Goal: Task Accomplishment & Management: Manage account settings

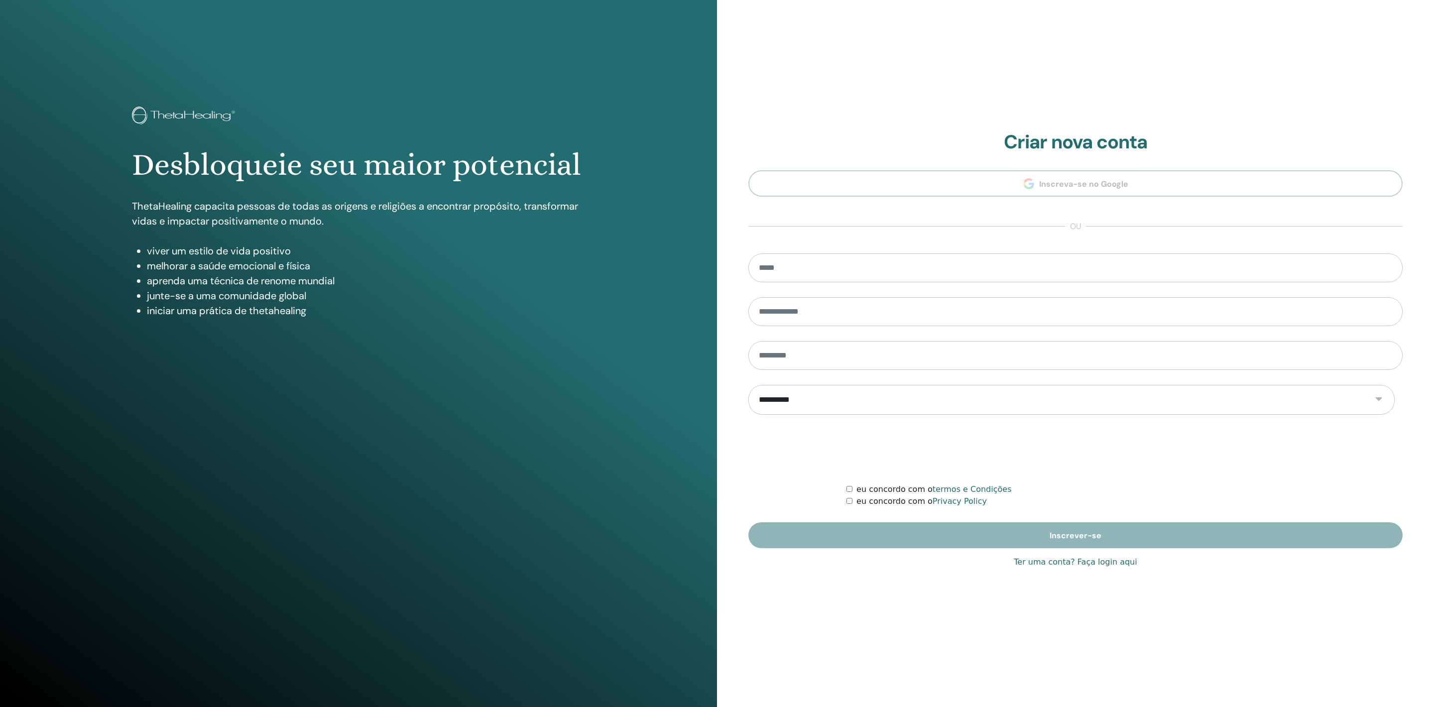
click at [1048, 566] on link "Ter uma conta? Faça login aqui" at bounding box center [1075, 562] width 123 height 12
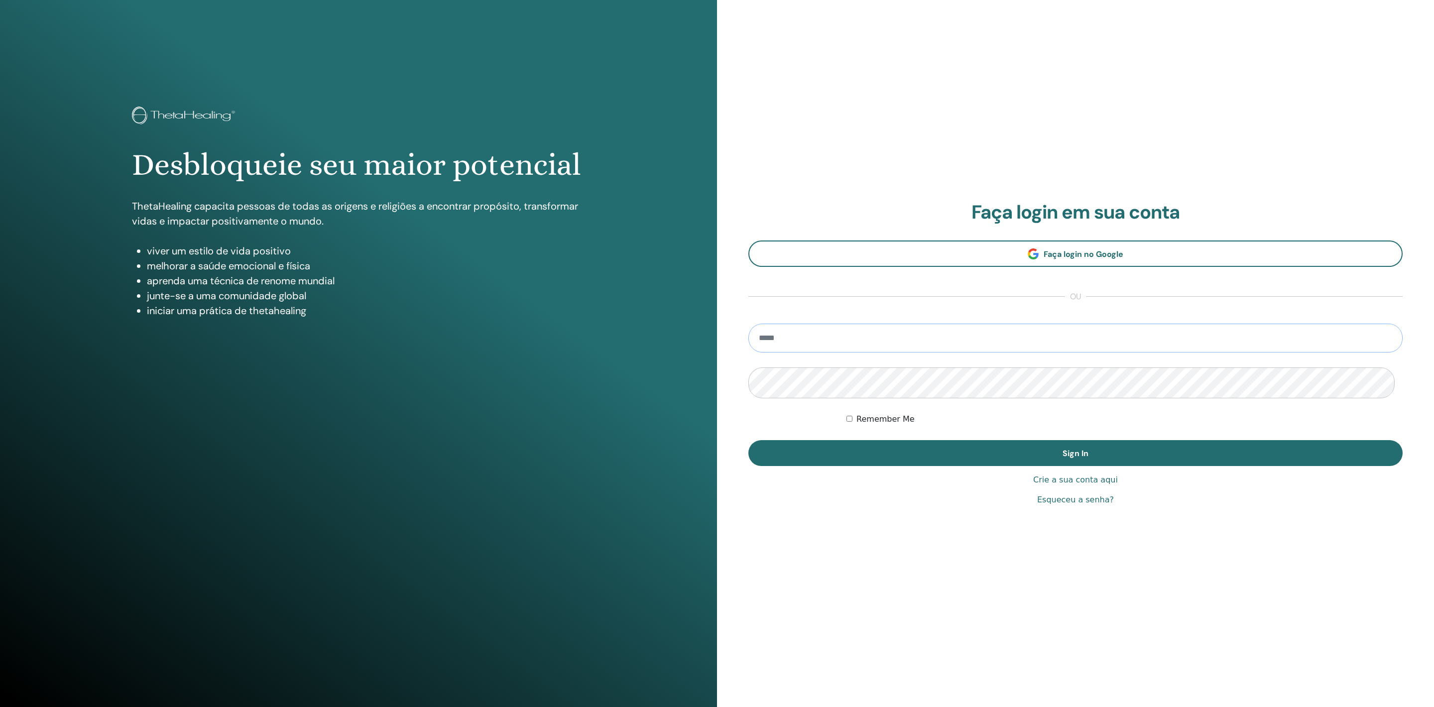
type input "**********"
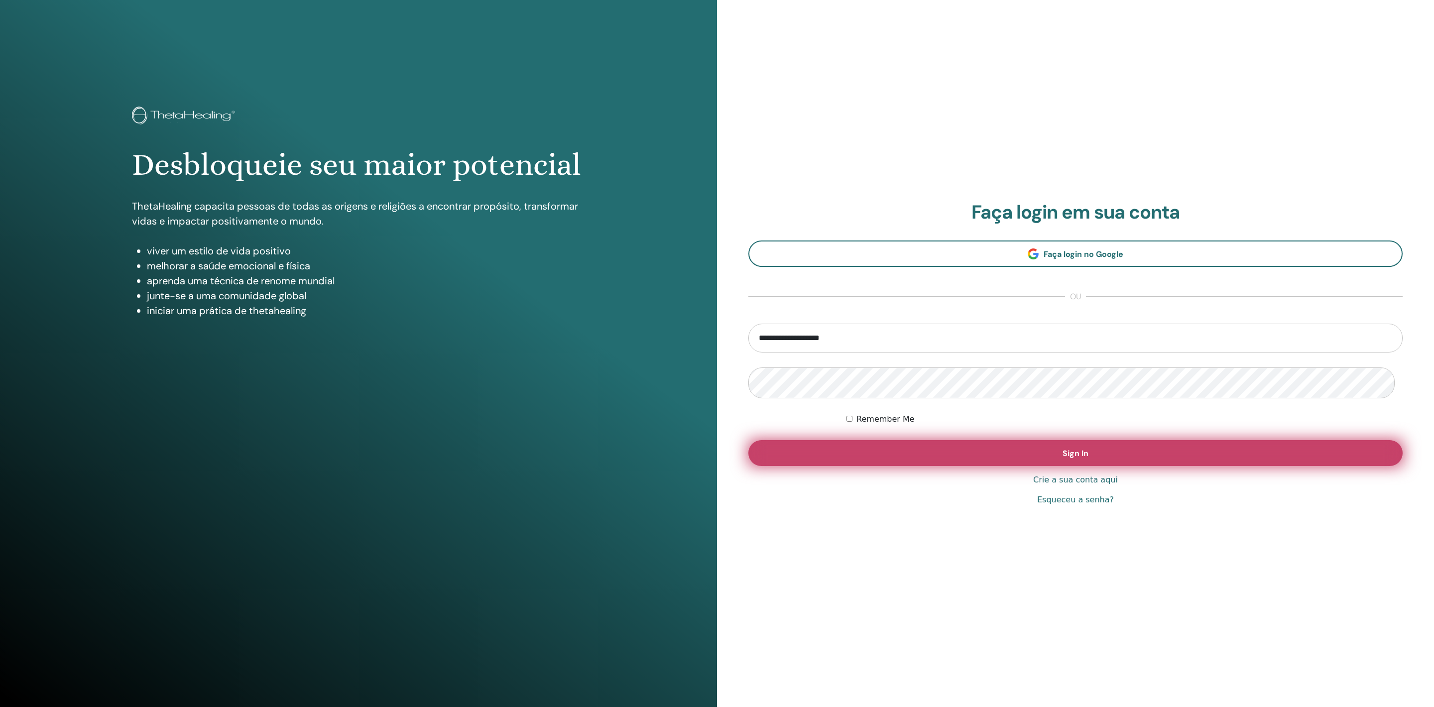
click at [935, 454] on button "Sign In" at bounding box center [1076, 453] width 654 height 26
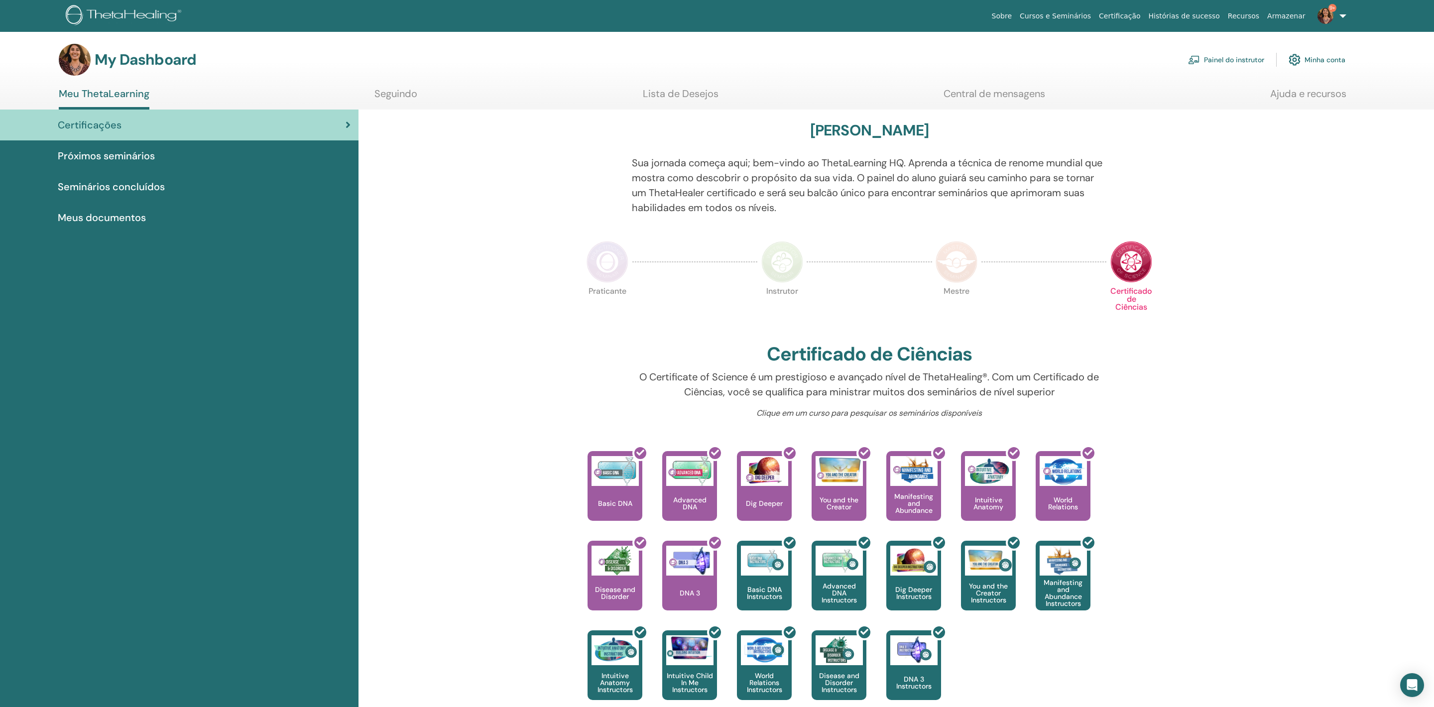
click at [1210, 63] on link "Painel do instrutor" at bounding box center [1226, 60] width 76 height 22
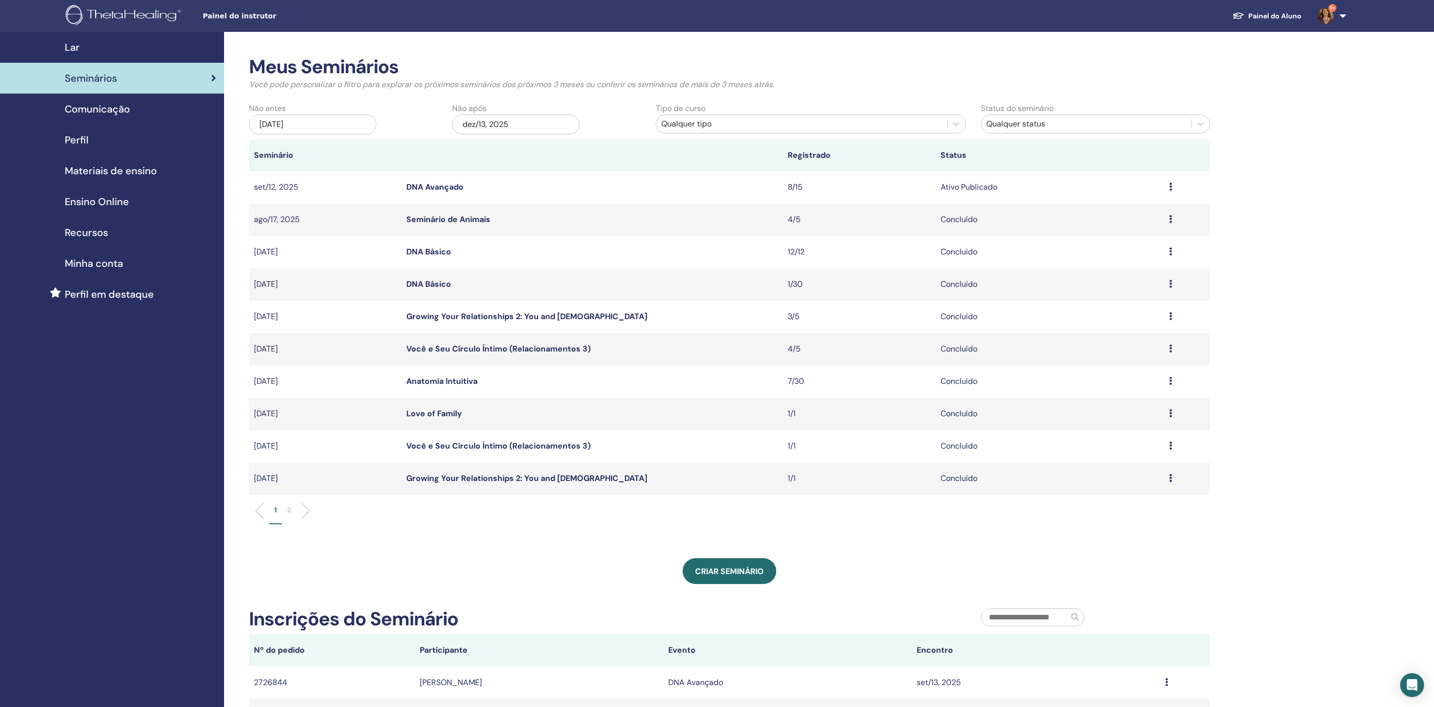
click at [443, 192] on link "DNA Avançado" at bounding box center [434, 187] width 57 height 10
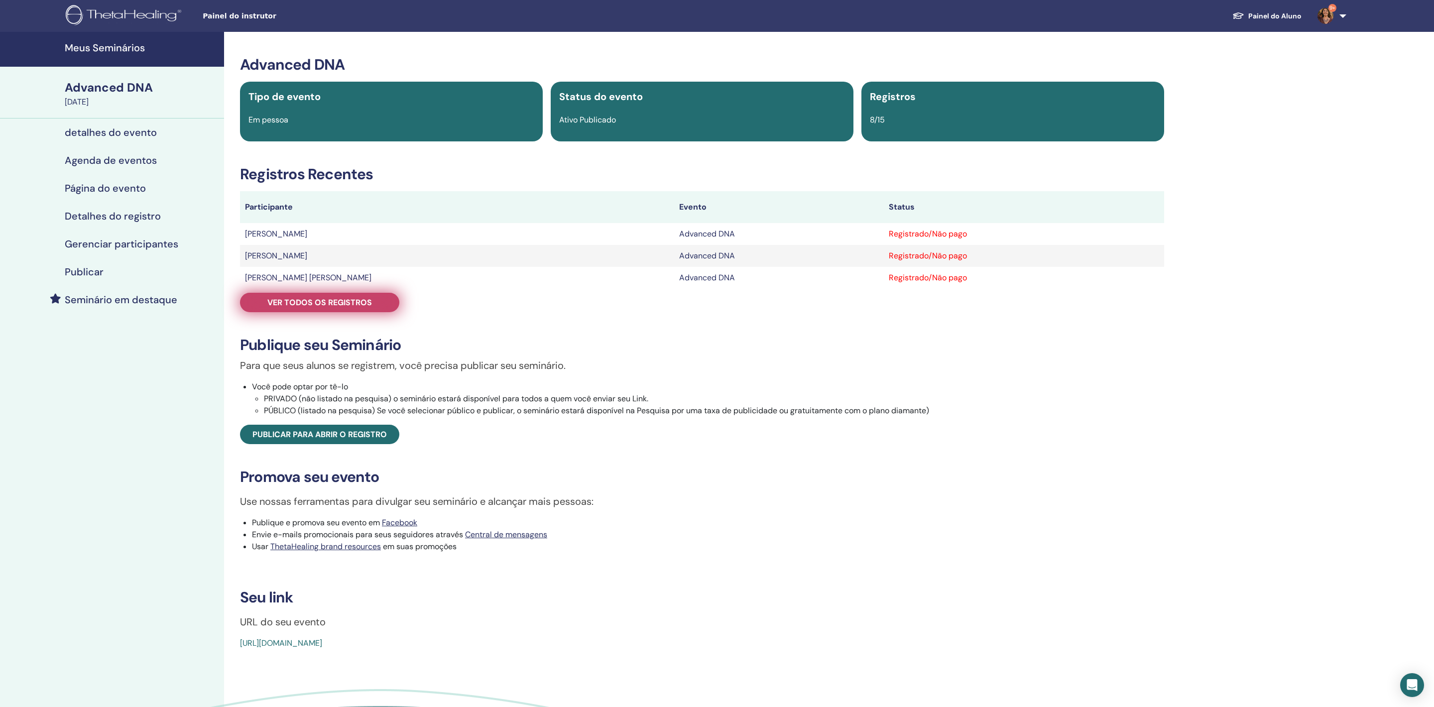
click at [317, 308] on span "Ver todos os registros" at bounding box center [319, 302] width 105 height 10
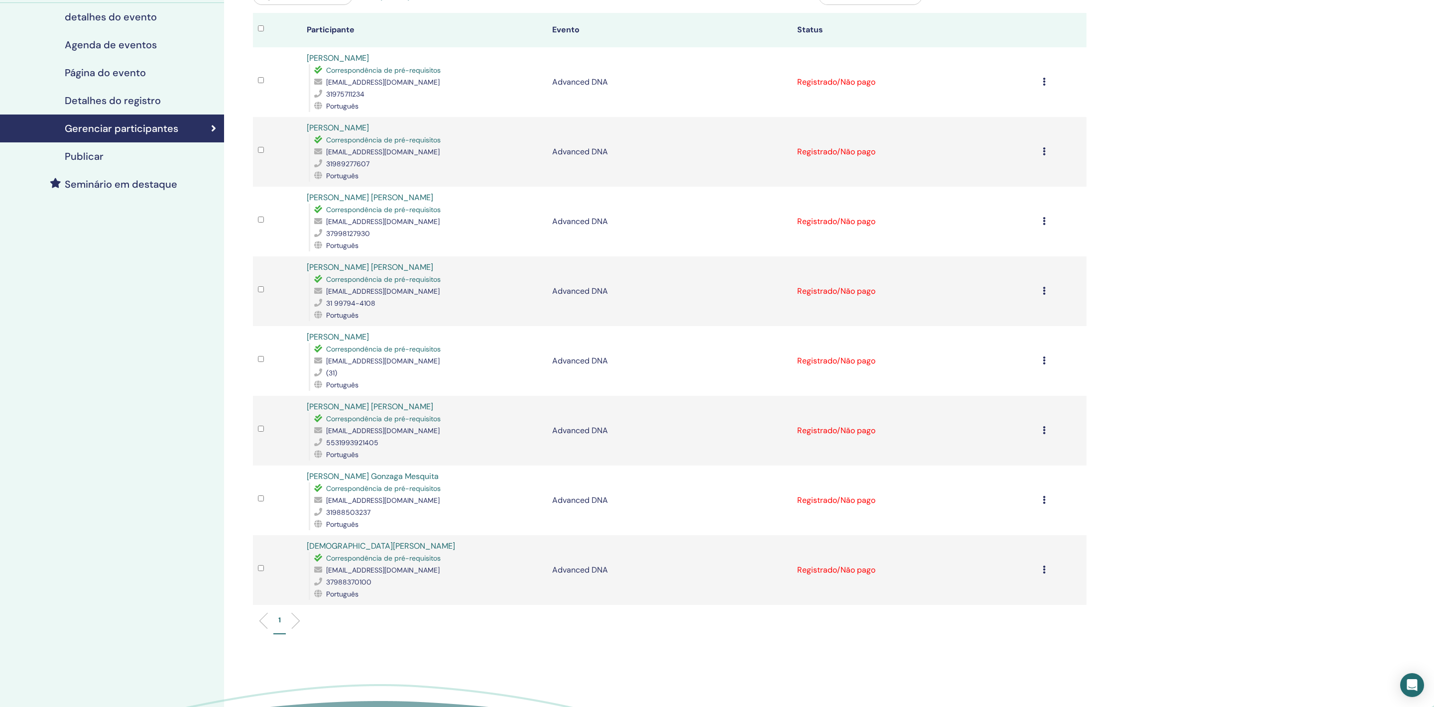
scroll to position [108, 0]
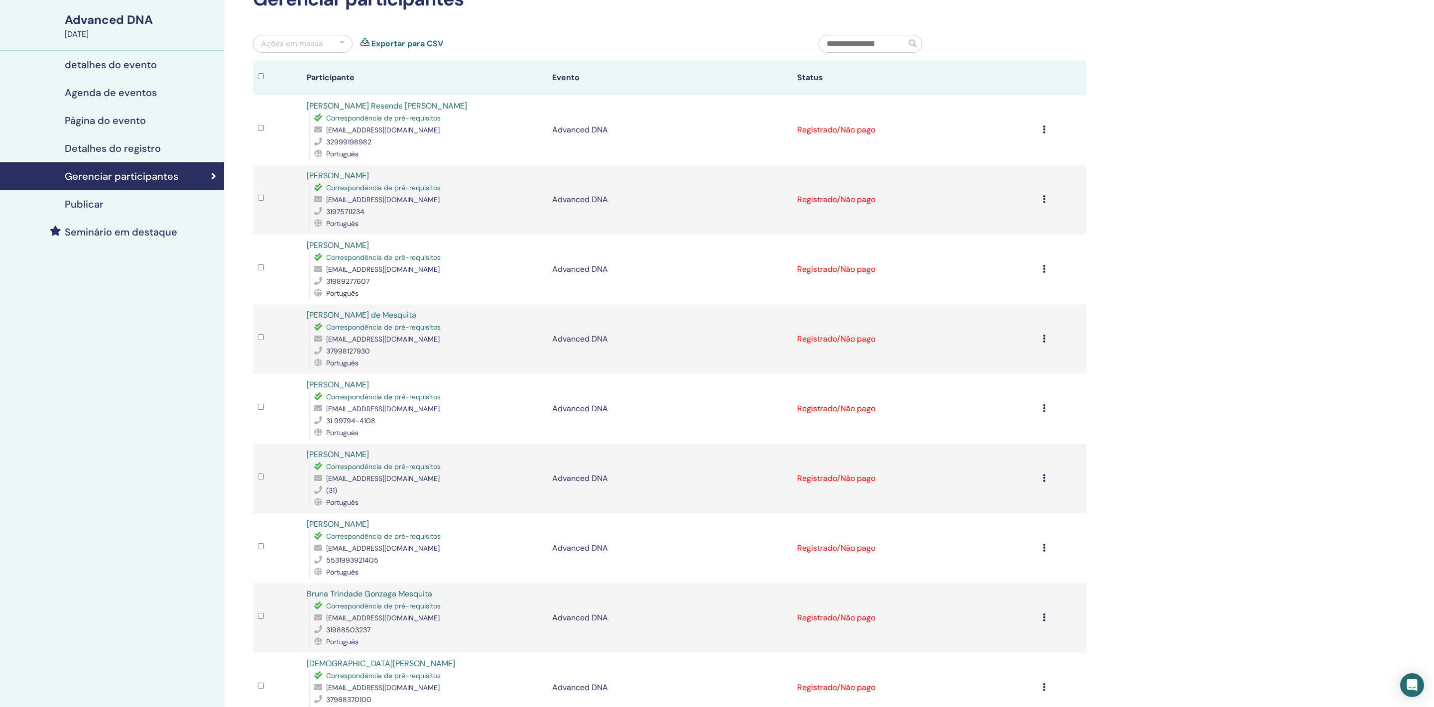
scroll to position [56, 0]
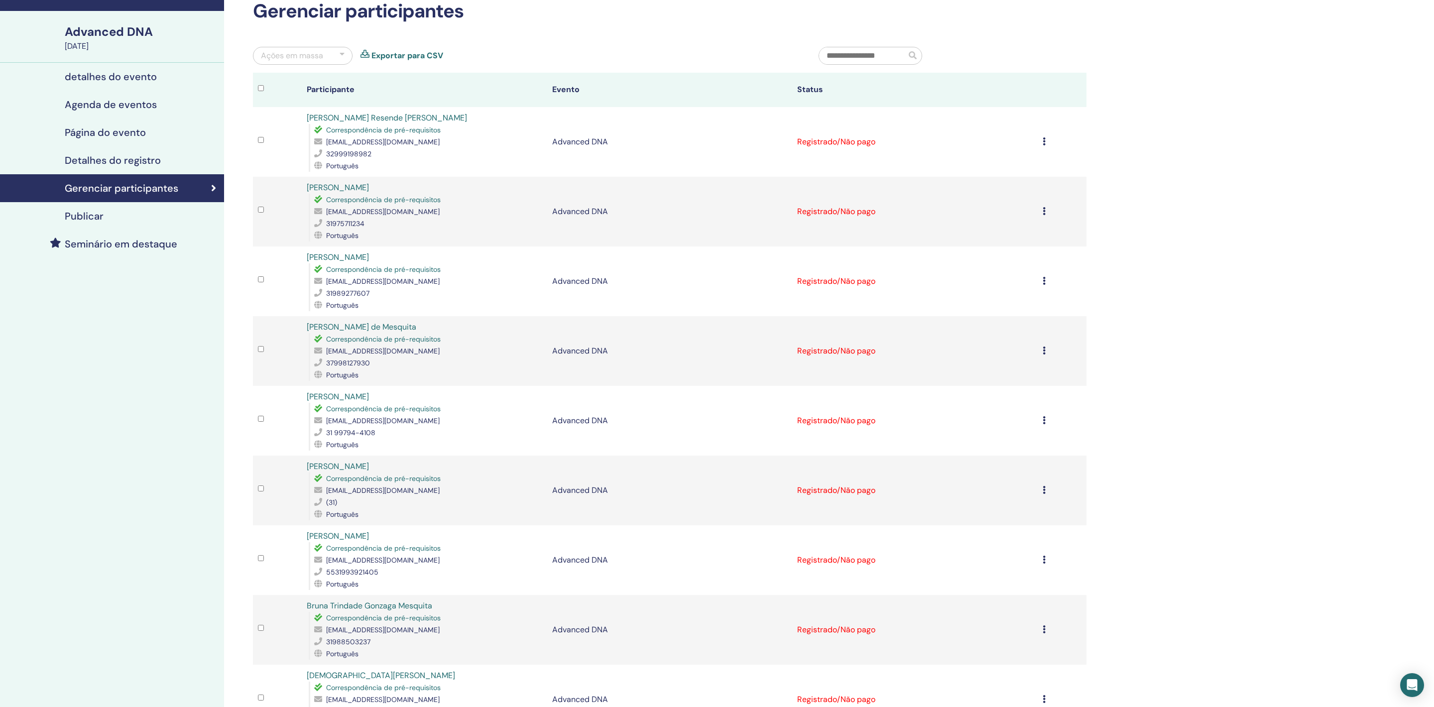
click at [1043, 145] on icon at bounding box center [1044, 141] width 3 height 8
click at [1193, 270] on div "Meus Seminários Advanced DNA September 12, 2025 detalhes do evento Agenda de ev…" at bounding box center [717, 444] width 1434 height 937
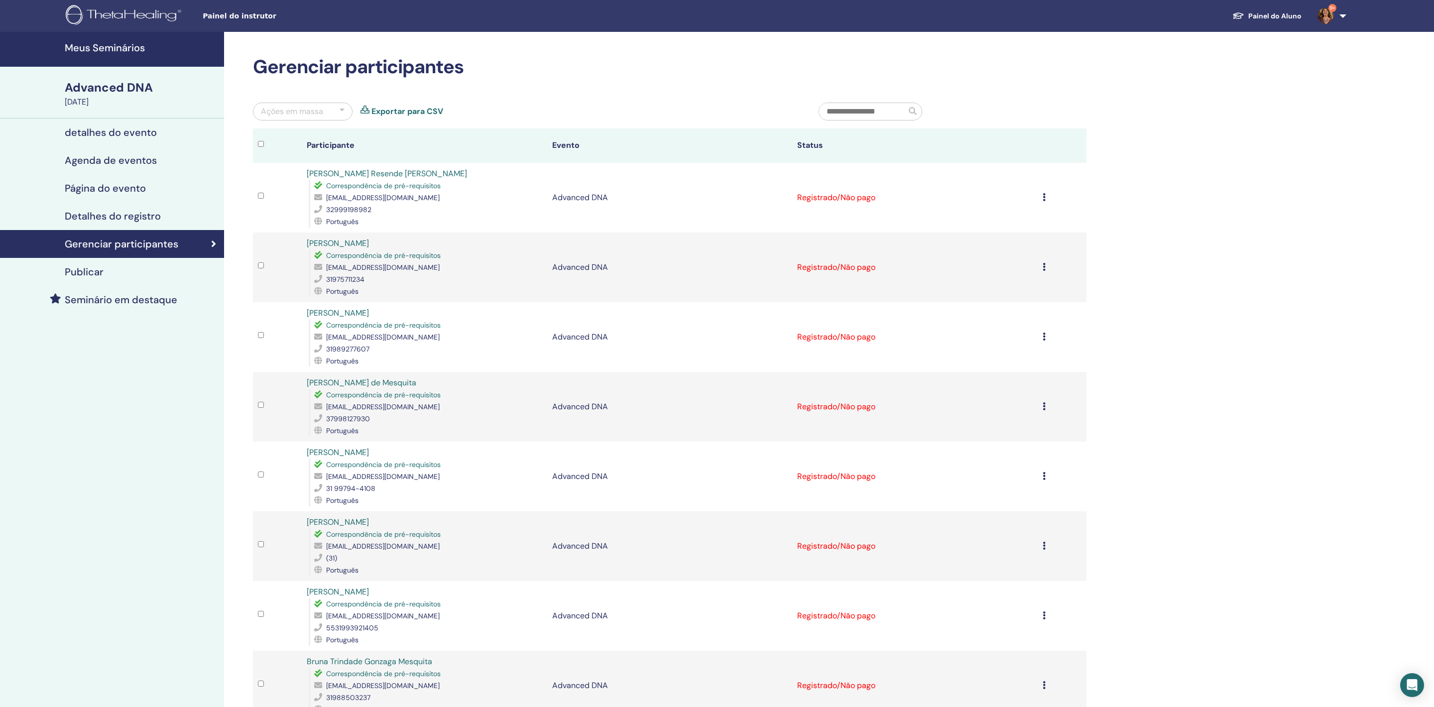
scroll to position [0, 0]
click at [1040, 215] on td "Cancelar registro Não certifique-se automaticamente Marcar como pago Marcar com…" at bounding box center [1062, 198] width 49 height 70
click at [1043, 201] on icon at bounding box center [1044, 197] width 3 height 8
click at [1005, 219] on p "Cancelar registro" at bounding box center [1001, 216] width 132 height 12
click at [1038, 212] on td "Cancelar registro Não certifique-se automaticamente Marcar como pago Marcar com…" at bounding box center [1062, 198] width 49 height 70
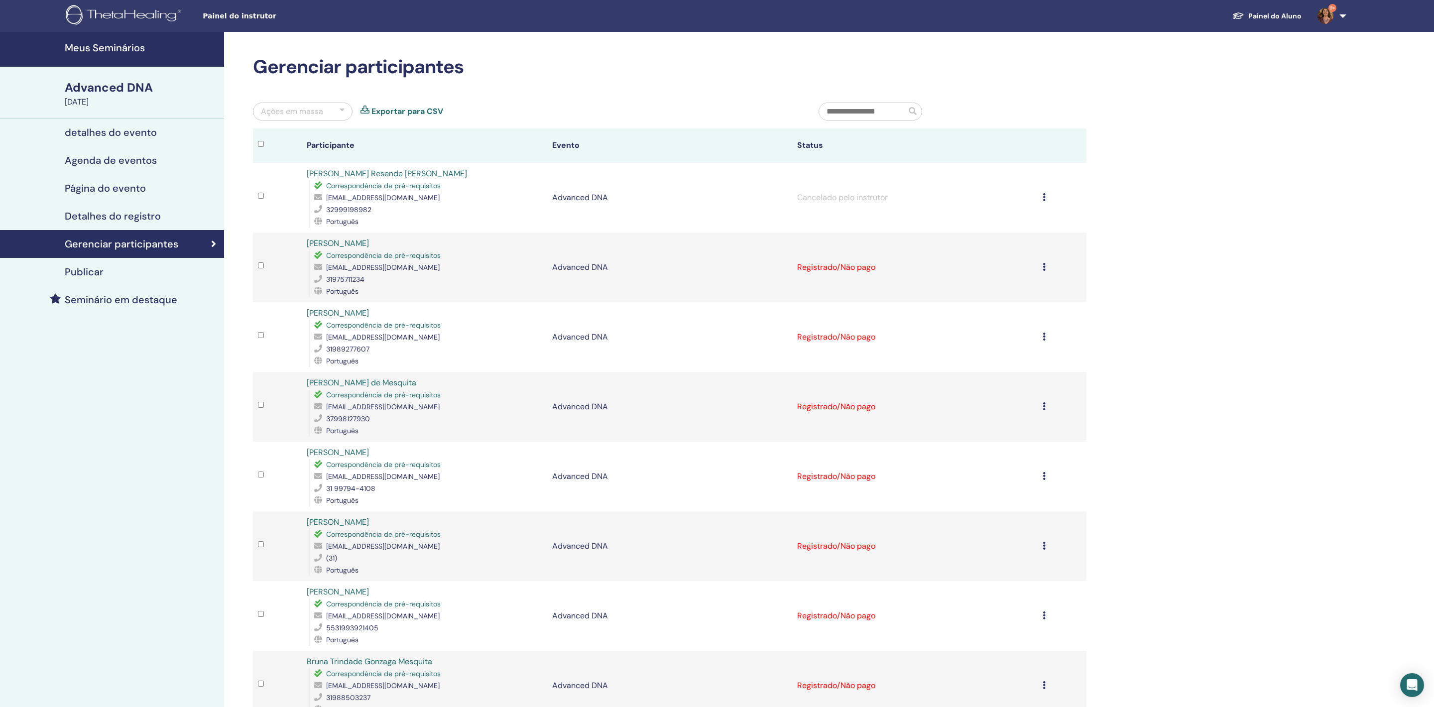
click at [1043, 201] on icon at bounding box center [1044, 197] width 3 height 8
click at [1252, 384] on div "Meus Seminários Advanced DNA [DATE] detalhes do evento Agenda de eventos Página…" at bounding box center [717, 500] width 1434 height 937
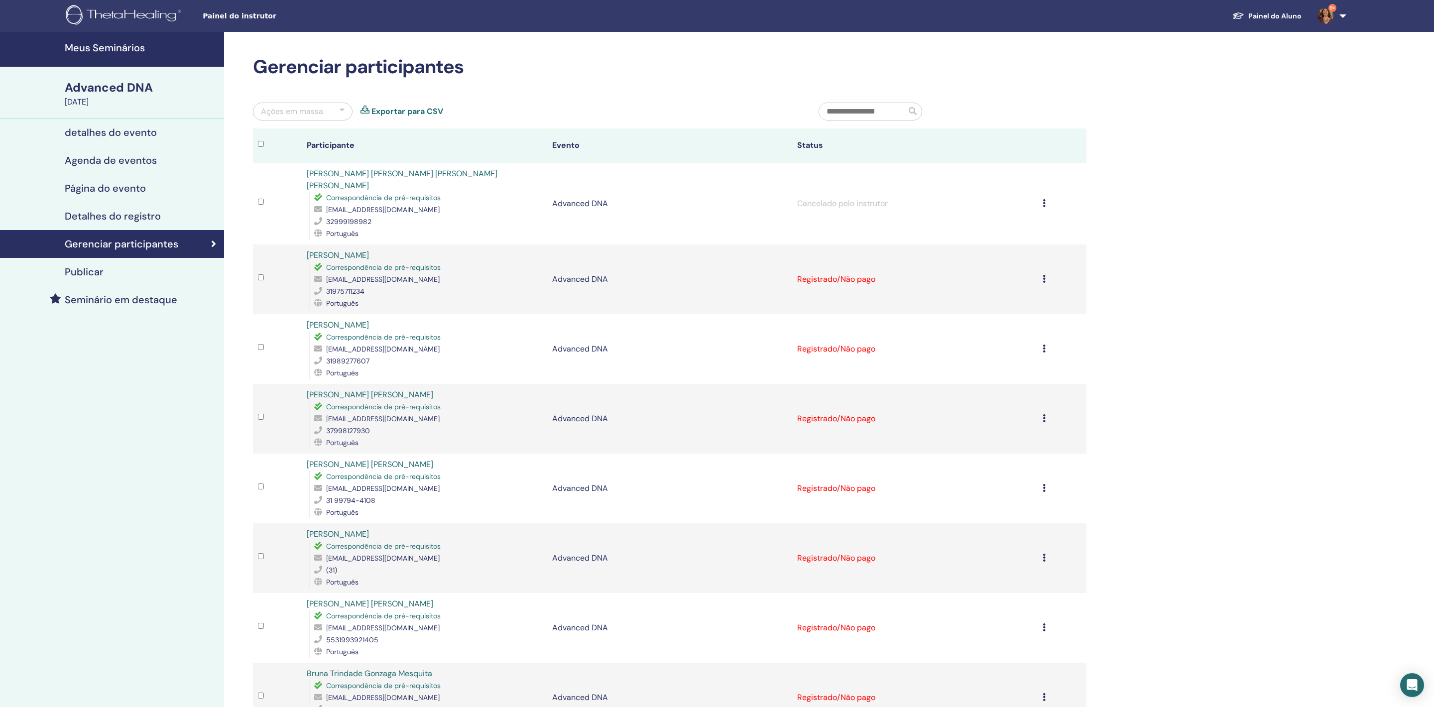
click at [1043, 207] on icon at bounding box center [1044, 203] width 3 height 8
click at [996, 297] on p "Completar e Certificar" at bounding box center [999, 291] width 132 height 12
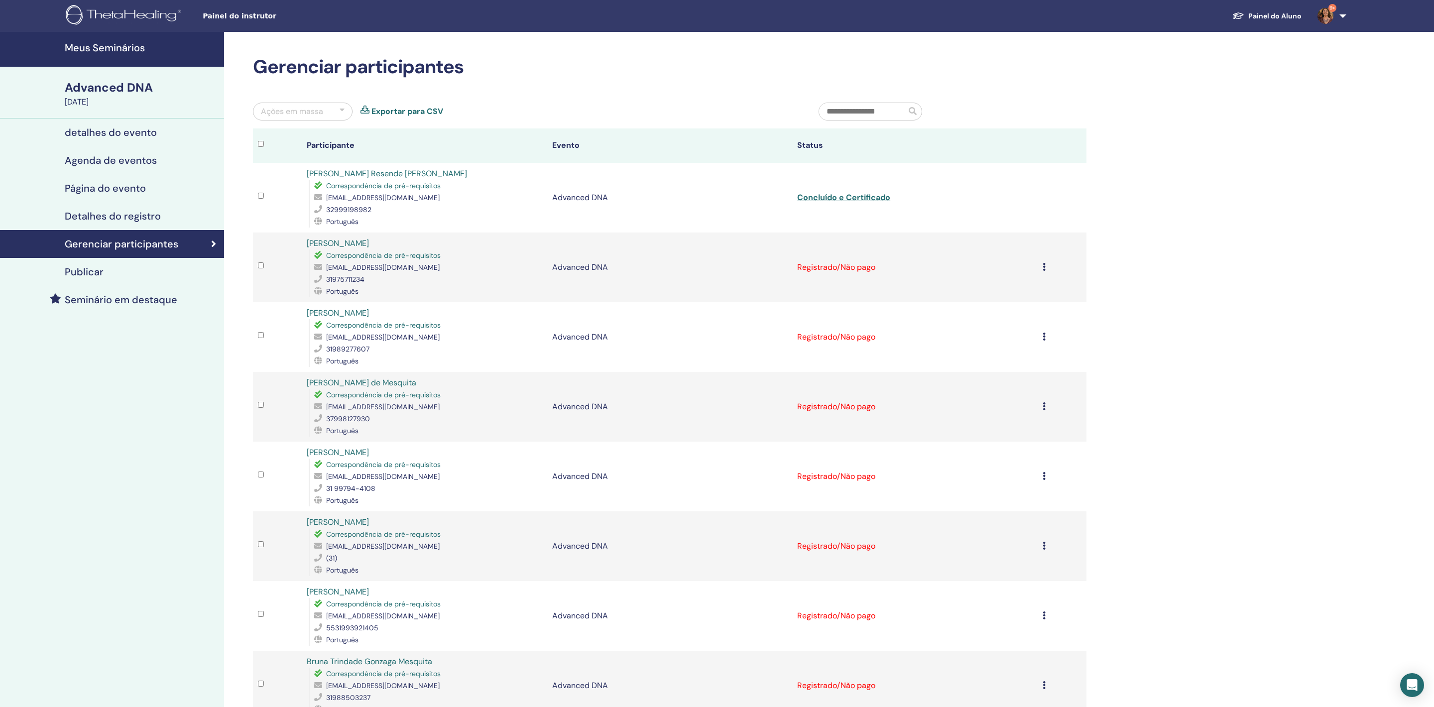
click at [1044, 216] on td at bounding box center [1062, 198] width 49 height 70
click at [891, 203] on link "Concluído e Certificado" at bounding box center [843, 197] width 93 height 10
click at [1280, 537] on div "Meus Seminários Advanced DNA September 12, 2025 detalhes do evento Agenda de ev…" at bounding box center [717, 500] width 1434 height 937
click at [1042, 215] on td at bounding box center [1062, 198] width 49 height 70
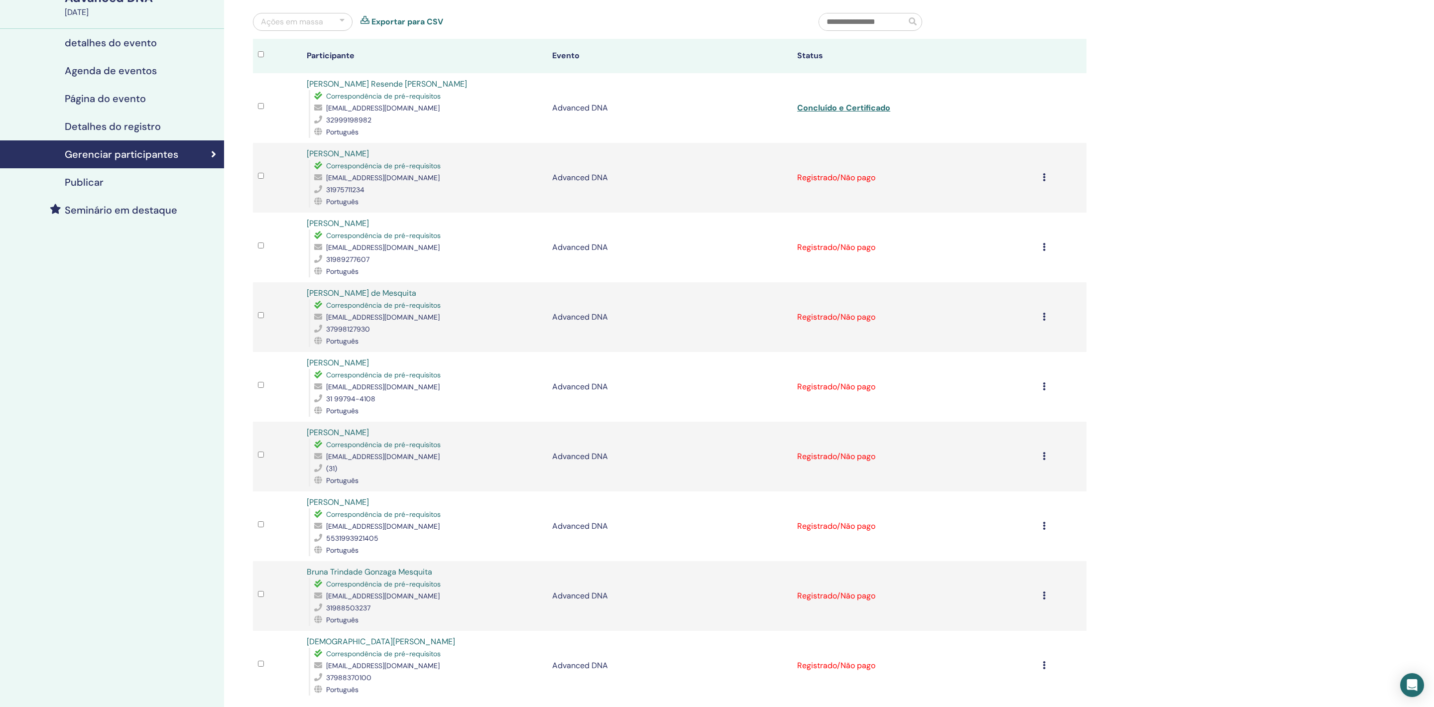
scroll to position [87, 0]
